Goal: Information Seeking & Learning: Compare options

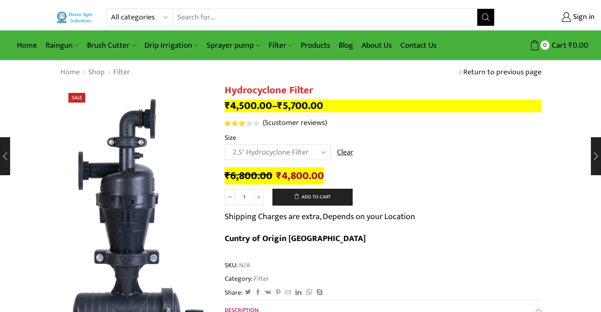
select select "2.5" Hydrocyclone Filter"
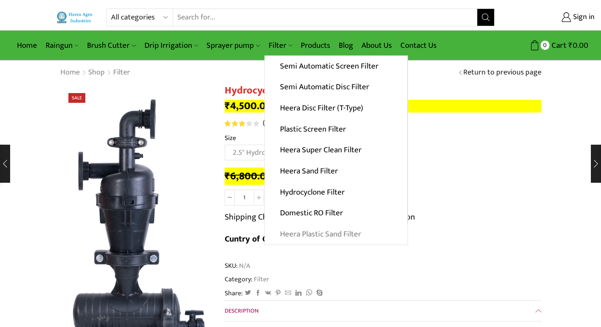
click at [328, 232] on link "Heera Plastic Sand Filter" at bounding box center [336, 233] width 143 height 21
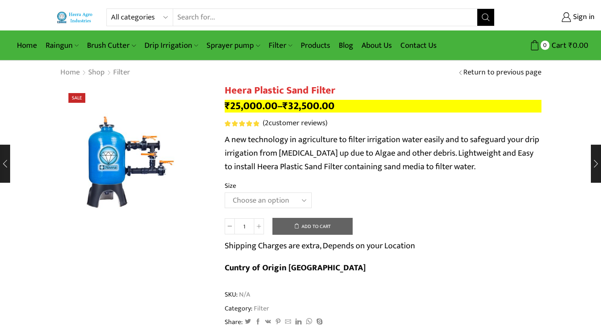
click at [273, 192] on select "Choose an [MEDICAL_DATA].5’’x 30 m3 2’’ x 20 m3 3.0’’x 40 m3 3.0’’x 50 m3" at bounding box center [268, 200] width 87 height 16
click at [225, 192] on select "Choose an [MEDICAL_DATA].5’’x 30 m3 2’’ x 20 m3 3.0’’x 40 m3 3.0’’x 50 m3" at bounding box center [268, 200] width 87 height 16
select select "2-x-20-m3"
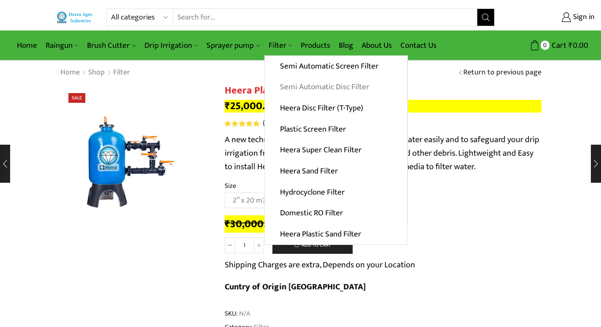
click at [300, 88] on link "Semi Automatic Disc Filter" at bounding box center [336, 86] width 142 height 21
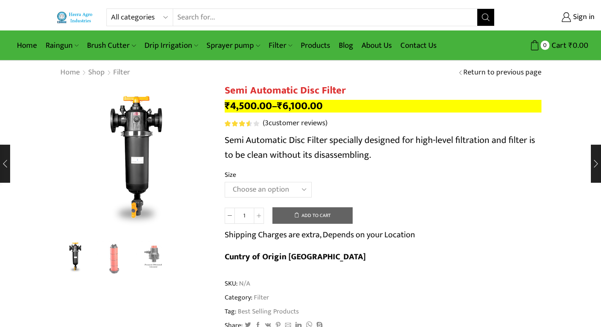
click at [292, 187] on select "Choose an option 2" Disc Filter 2.5" Disc Filter 3" Disc Filter" at bounding box center [268, 190] width 87 height 16
click at [225, 182] on select "Choose an option 2" Disc Filter 2.5" Disc Filter 3" Disc Filter" at bounding box center [268, 190] width 87 height 16
click at [286, 185] on select "Choose an option 2" Disc Filter 2.5" Disc Filter 3" Disc Filter" at bounding box center [268, 190] width 87 height 16
click at [225, 182] on select "Choose an option 2" Disc Filter 2.5" Disc Filter 3" Disc Filter" at bounding box center [268, 190] width 87 height 16
select select "2" Disc Filter"
